Goal: Obtain resource: Download file/media

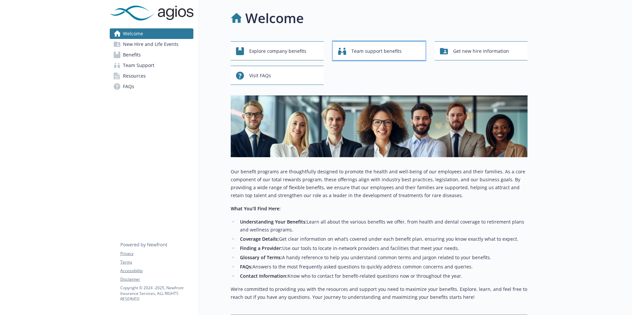
click at [414, 52] on div "Team support benefits" at bounding box center [380, 51] width 84 height 13
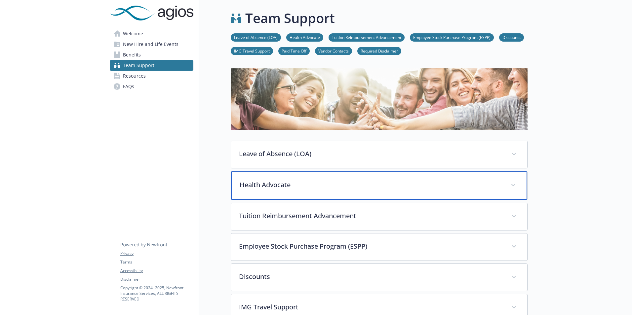
click at [324, 185] on p "Health Advocate" at bounding box center [371, 185] width 263 height 10
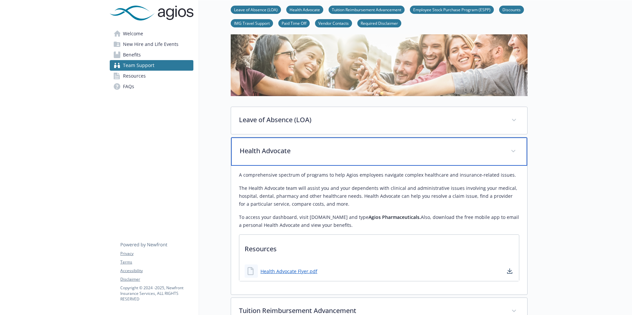
scroll to position [99, 0]
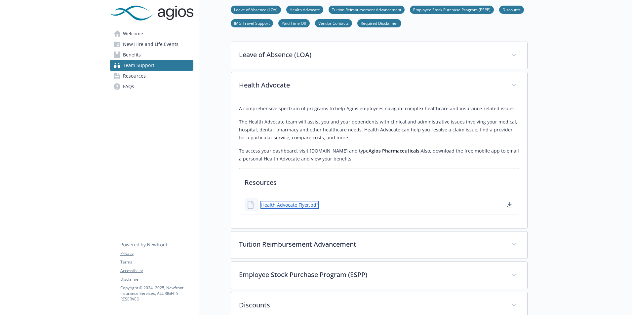
click at [291, 207] on link "Health Advocate Flyer.pdf" at bounding box center [289, 205] width 58 height 8
